Goal: Task Accomplishment & Management: Manage account settings

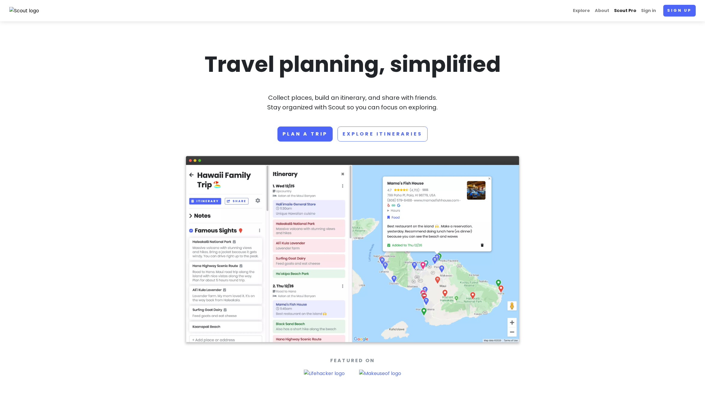
click at [637, 9] on link "Scout Pro" at bounding box center [625, 11] width 27 height 12
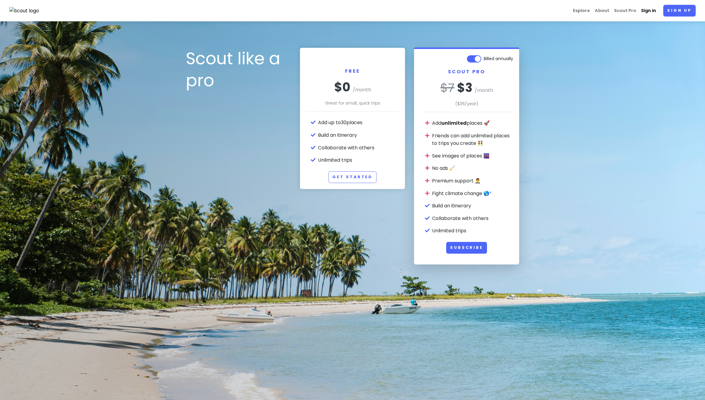
click at [649, 10] on link "Sign in" at bounding box center [649, 11] width 20 height 12
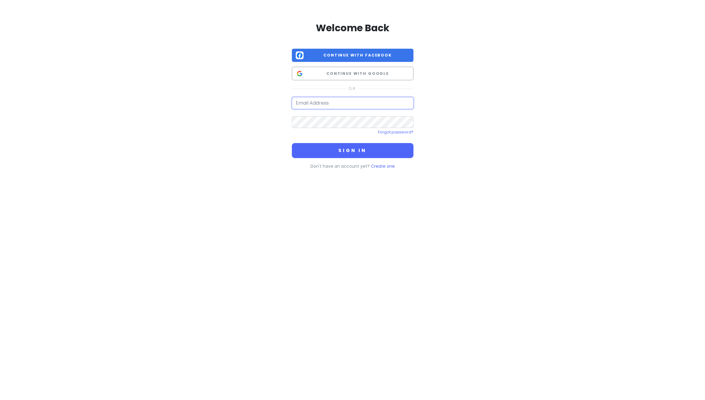
click at [342, 102] on input "email" at bounding box center [353, 103] width 122 height 12
click at [0, 189] on com-1password-button at bounding box center [0, 189] width 0 height 0
type input "[PERSON_NAME][EMAIL_ADDRESS][PERSON_NAME][DOMAIN_NAME]"
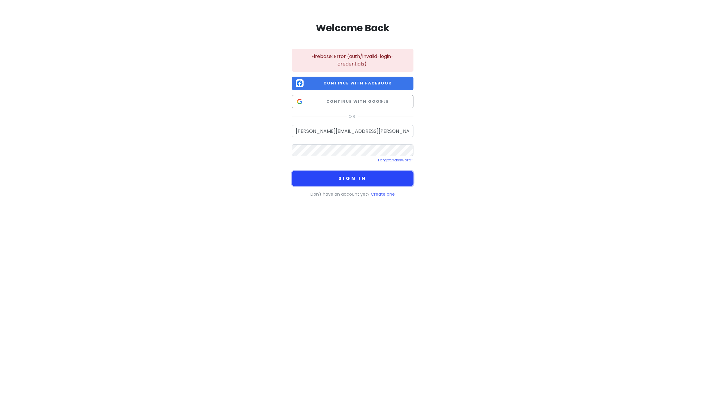
click at [356, 176] on button "Sign in" at bounding box center [353, 178] width 122 height 15
click at [215, 154] on div "Welcome Back Firebase: Error (auth/invalid-login-credentials). Continue with Fa…" at bounding box center [352, 108] width 342 height 217
click at [401, 160] on link "Forgot password?" at bounding box center [395, 159] width 35 height 5
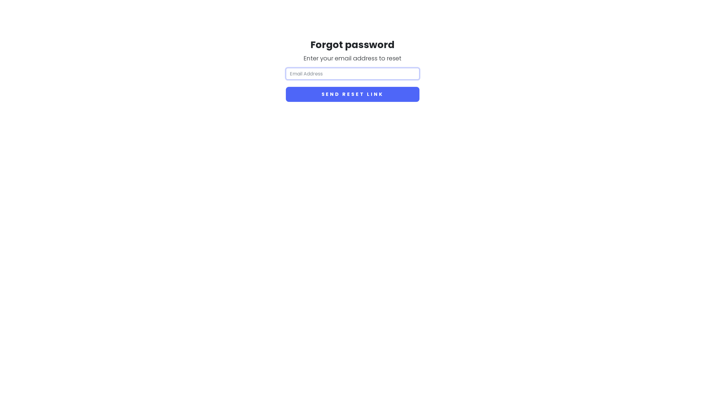
click at [334, 73] on input "email" at bounding box center [353, 74] width 134 height 12
type input "[PERSON_NAME][EMAIL_ADDRESS][PERSON_NAME][DOMAIN_NAME]"
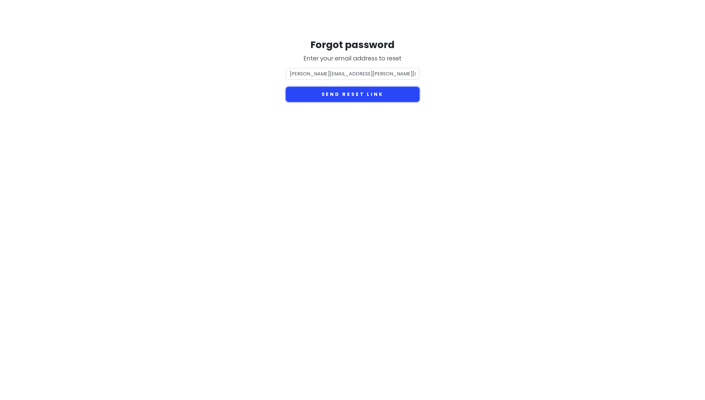
click at [364, 97] on button "Send reset link" at bounding box center [353, 94] width 134 height 15
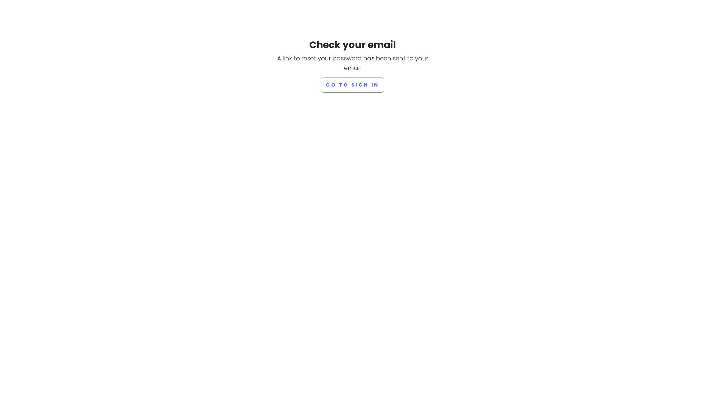
click at [247, 92] on html "Check your email A link to reset your password has been sent to your email Go t…" at bounding box center [352, 46] width 705 height 92
click at [343, 89] on button "Go to sign in" at bounding box center [353, 84] width 64 height 15
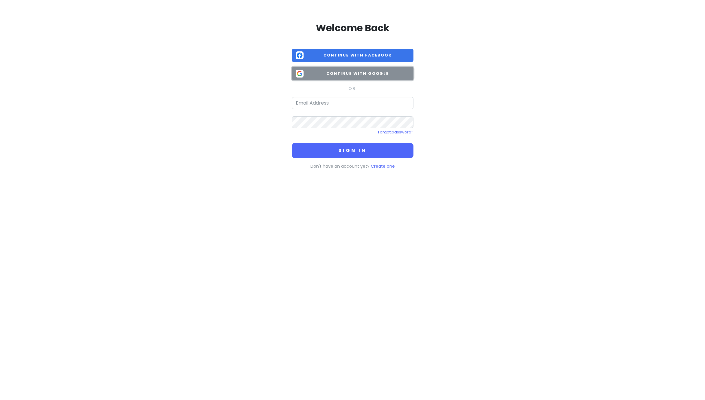
click at [365, 71] on span "Continue with Google" at bounding box center [358, 74] width 104 height 6
